Goal: Information Seeking & Learning: Learn about a topic

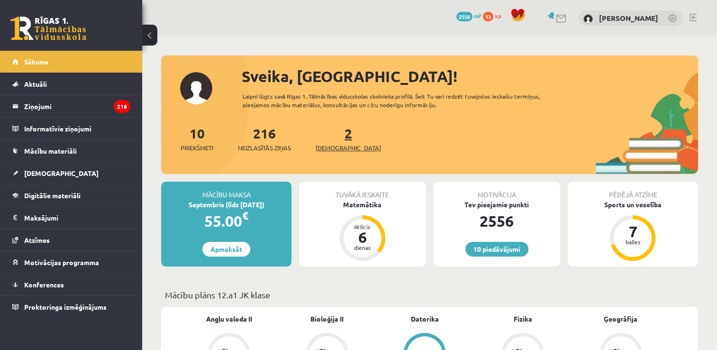
click at [332, 135] on link "2 Ieskaites" at bounding box center [348, 139] width 65 height 28
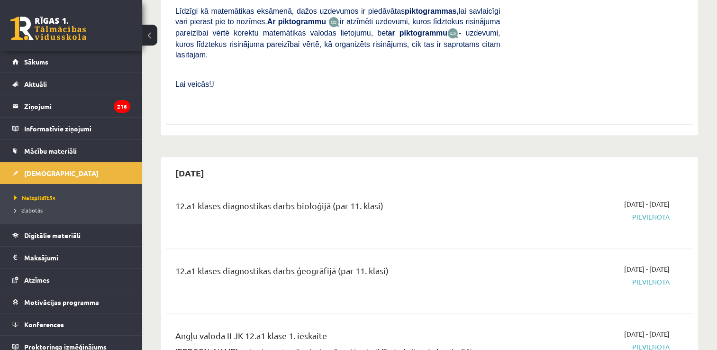
scroll to position [379, 0]
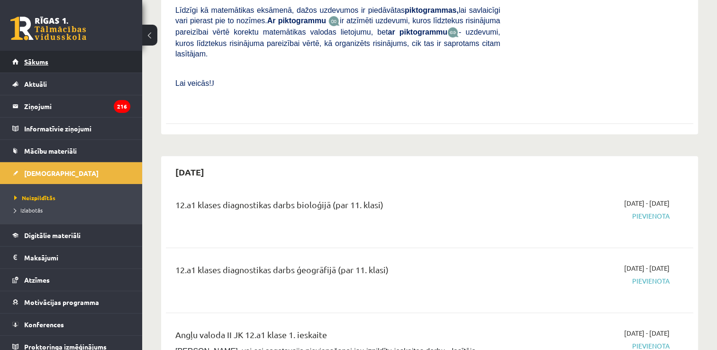
click at [60, 61] on link "Sākums" at bounding box center [71, 62] width 118 height 22
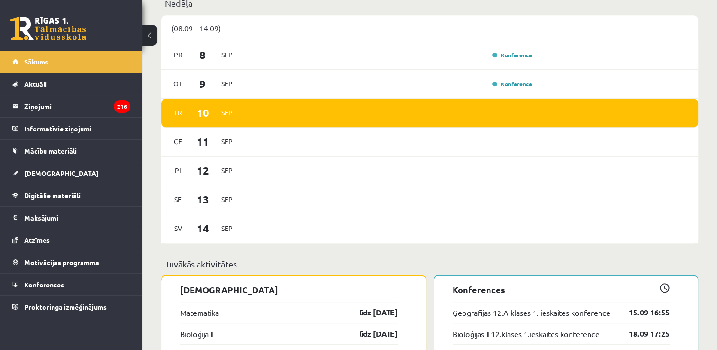
scroll to position [512, 0]
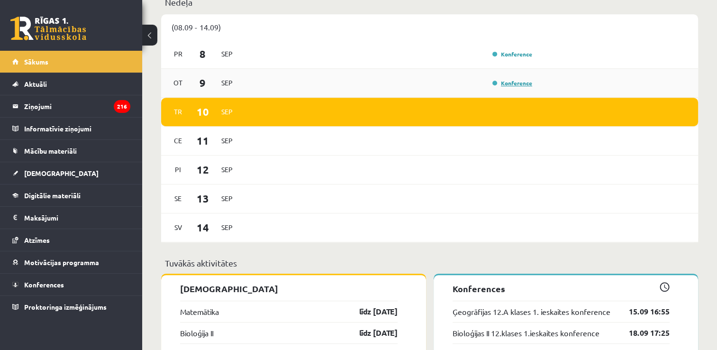
click at [509, 86] on link "Konference" at bounding box center [512, 83] width 40 height 8
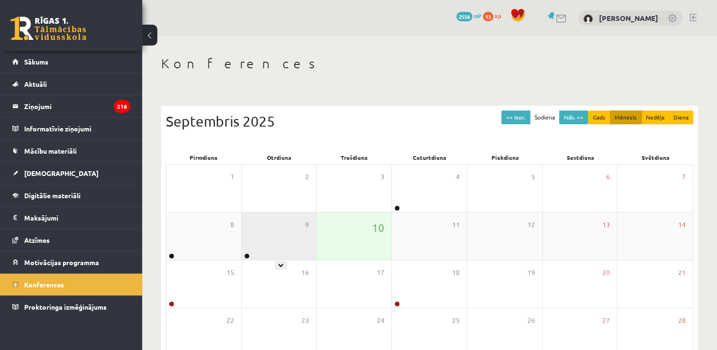
click at [268, 240] on div "9" at bounding box center [279, 235] width 75 height 47
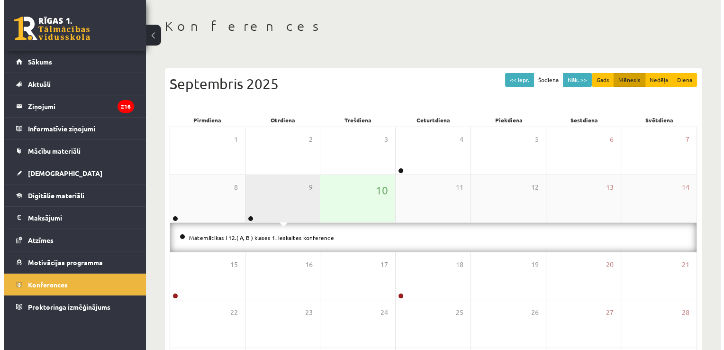
scroll to position [38, 0]
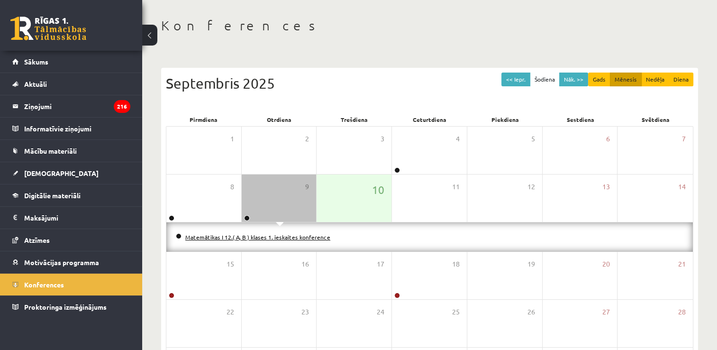
click at [278, 236] on link "Matemātikas I 12.( A, B ) klases 1. ieskaites konference" at bounding box center [257, 237] width 145 height 8
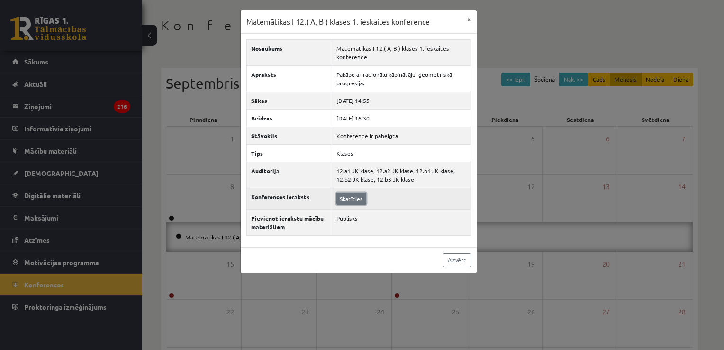
click at [350, 199] on link "Skatīties" at bounding box center [351, 198] width 30 height 12
